Goal: Task Accomplishment & Management: Use online tool/utility

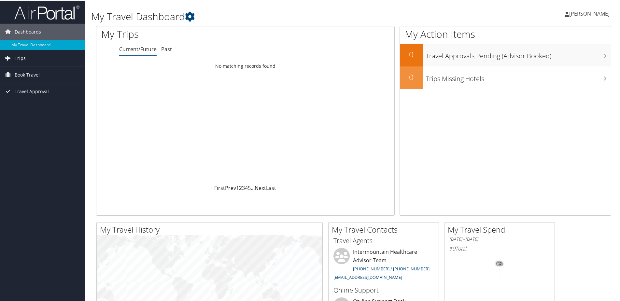
click at [21, 59] on span "Trips" at bounding box center [20, 57] width 11 height 16
click at [23, 79] on link "Past Trips" at bounding box center [42, 80] width 85 height 10
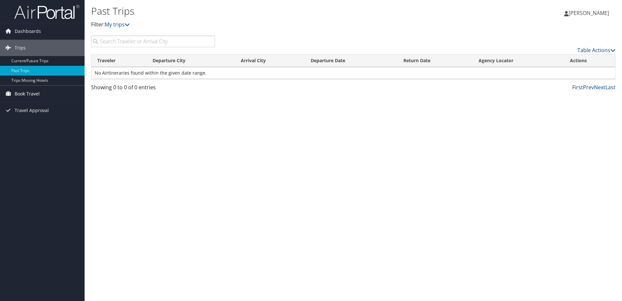
click at [32, 94] on span "Book Travel" at bounding box center [27, 94] width 25 height 16
click at [35, 128] on link "Book/Manage Online Trips" at bounding box center [42, 126] width 85 height 10
